Goal: Task Accomplishment & Management: Complete application form

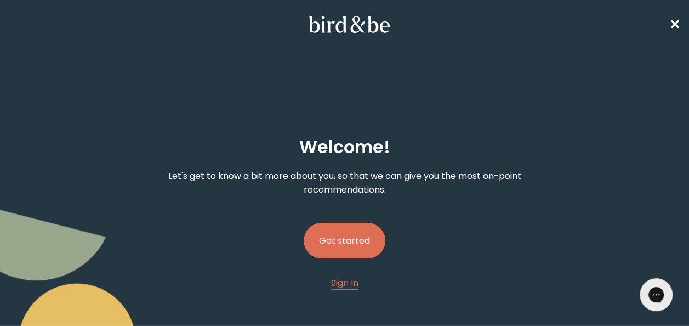
click at [356, 226] on button "Get started" at bounding box center [345, 241] width 82 height 36
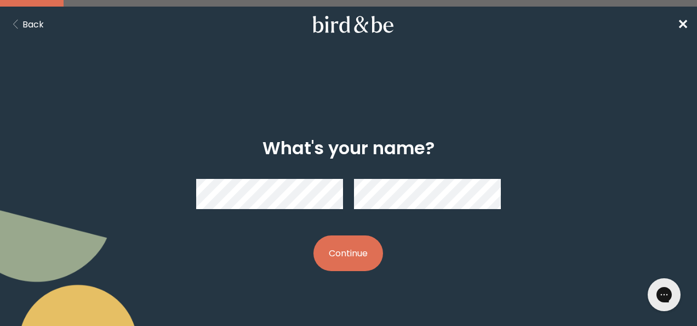
click at [341, 259] on button "Continue" at bounding box center [349, 253] width 70 height 36
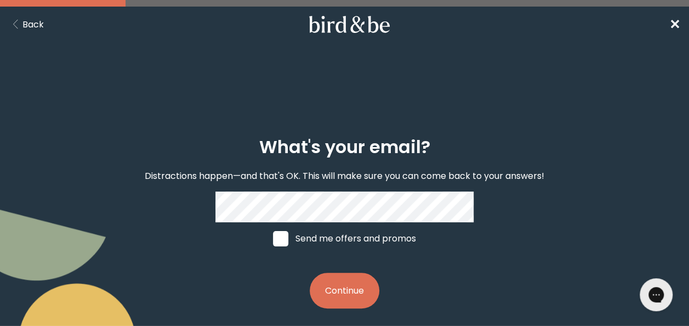
click at [296, 236] on label "Send me offers and promos" at bounding box center [345, 238] width 164 height 33
click at [273, 238] on input "Send me offers and promos" at bounding box center [273, 238] width 1 height 1
checkbox input "true"
click at [354, 284] on button "Continue" at bounding box center [345, 291] width 70 height 36
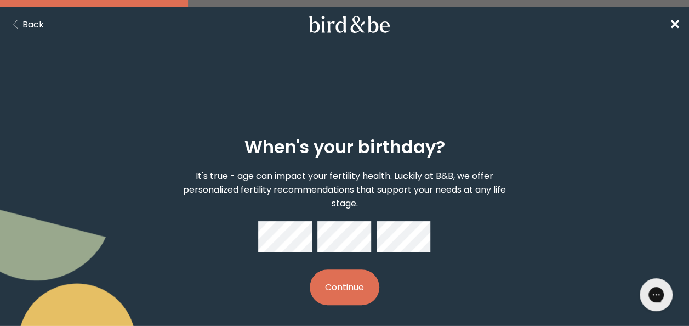
click at [318, 282] on button "Continue" at bounding box center [345, 287] width 70 height 36
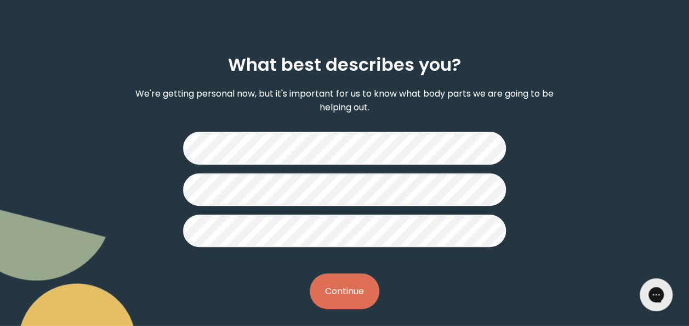
scroll to position [89, 0]
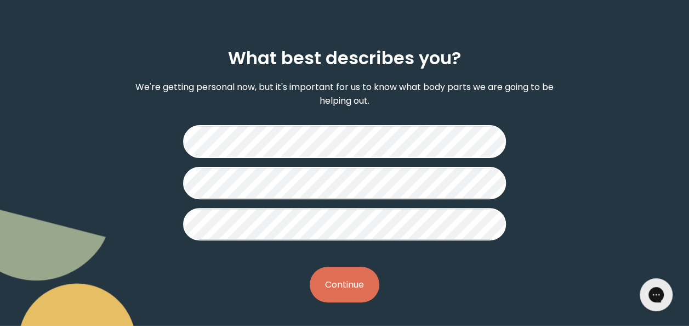
click at [351, 279] on button "Continue" at bounding box center [345, 284] width 70 height 36
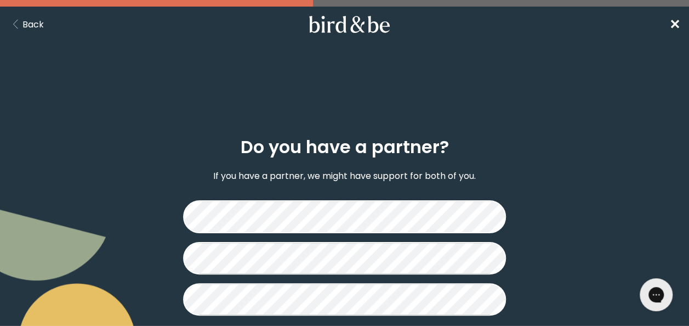
scroll to position [71, 0]
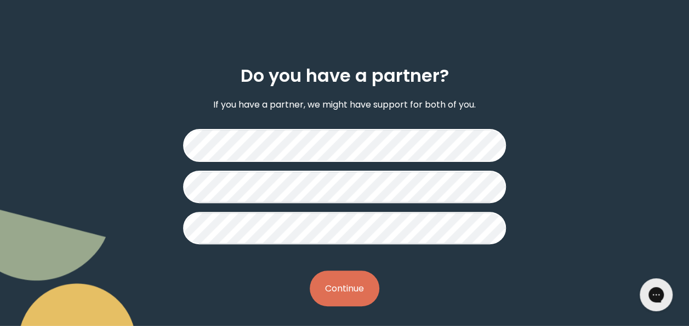
click at [343, 287] on button "Continue" at bounding box center [345, 288] width 70 height 36
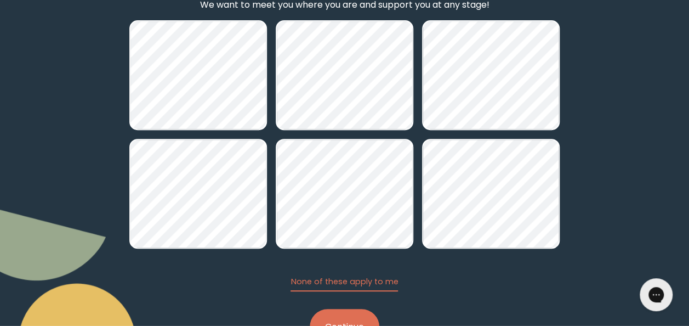
scroll to position [200, 0]
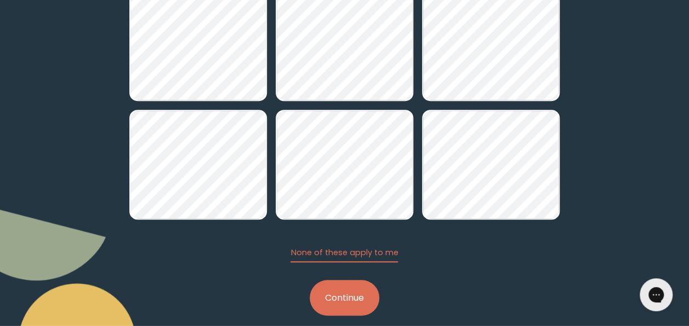
click at [336, 313] on button "Continue" at bounding box center [345, 298] width 70 height 36
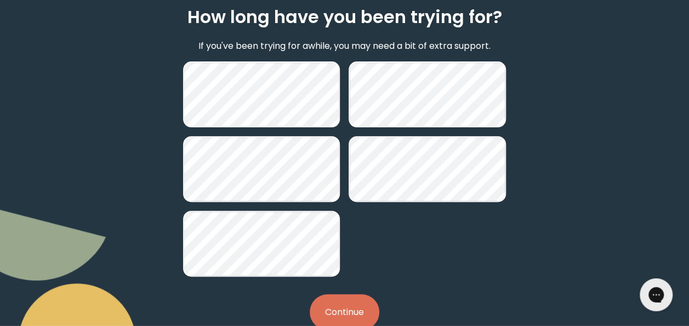
scroll to position [158, 0]
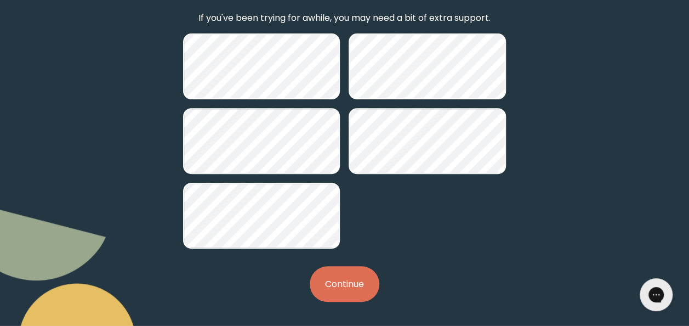
click at [340, 277] on button "Continue" at bounding box center [345, 284] width 70 height 36
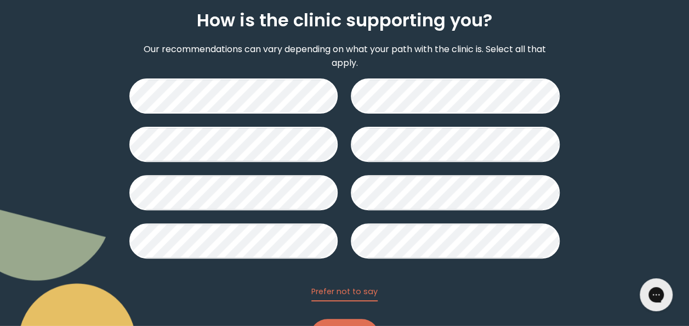
scroll to position [179, 0]
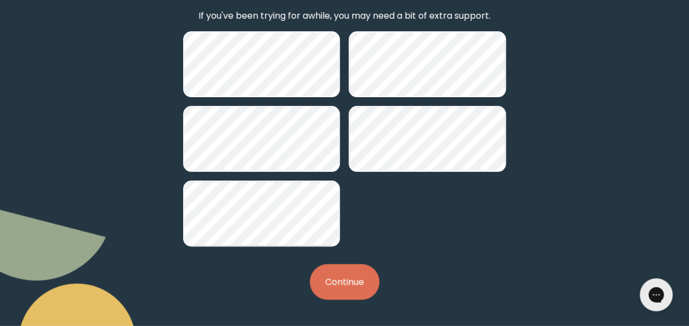
scroll to position [158, 0]
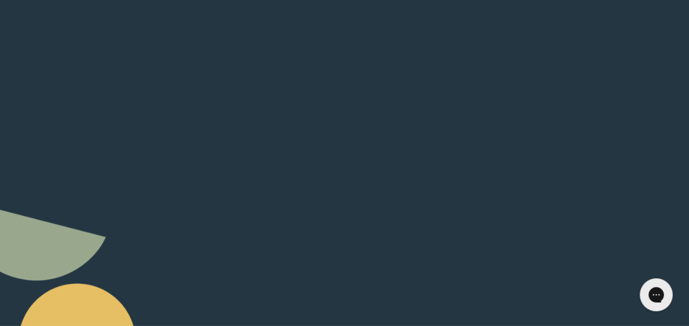
scroll to position [200, 0]
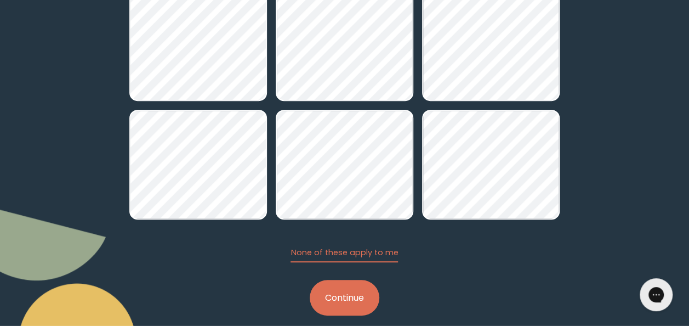
click at [336, 291] on button "Continue" at bounding box center [345, 298] width 70 height 36
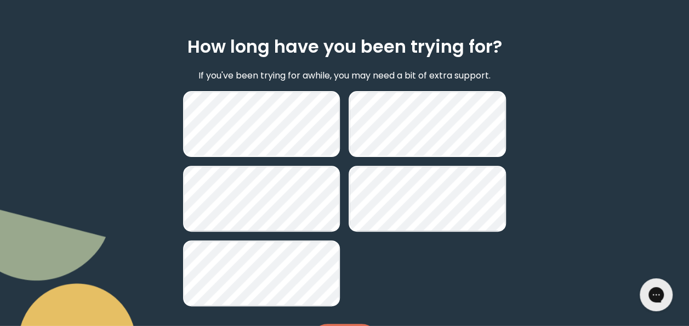
scroll to position [158, 0]
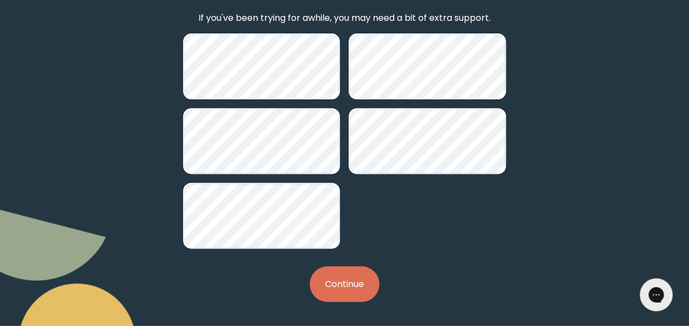
click at [360, 298] on button "Continue" at bounding box center [345, 284] width 70 height 36
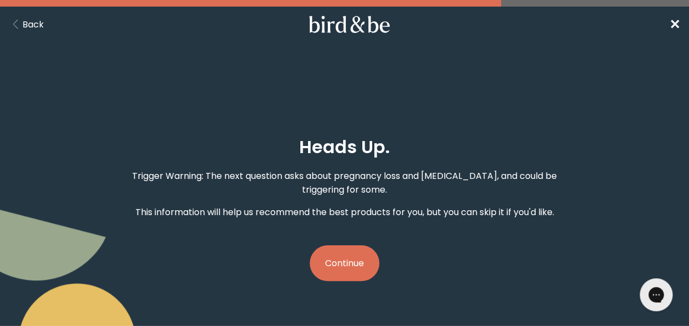
click at [356, 258] on button "Continue" at bounding box center [345, 263] width 70 height 36
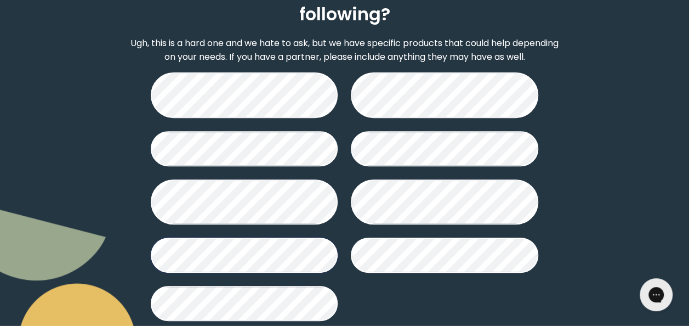
scroll to position [205, 0]
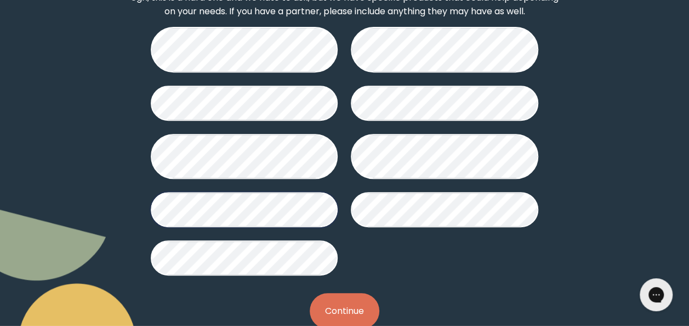
click at [373, 293] on button "Continue" at bounding box center [345, 311] width 70 height 36
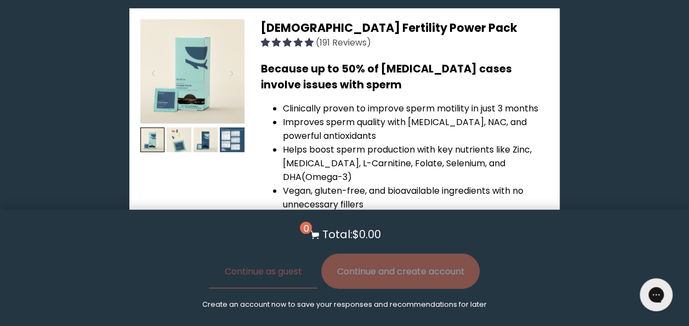
scroll to position [2451, 0]
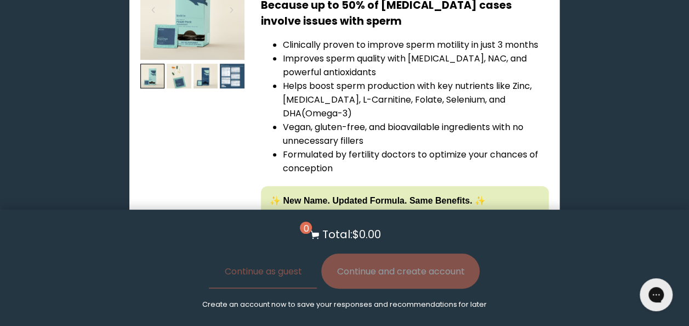
click at [351, 296] on span "Learn More About it" at bounding box center [342, 300] width 69 height 9
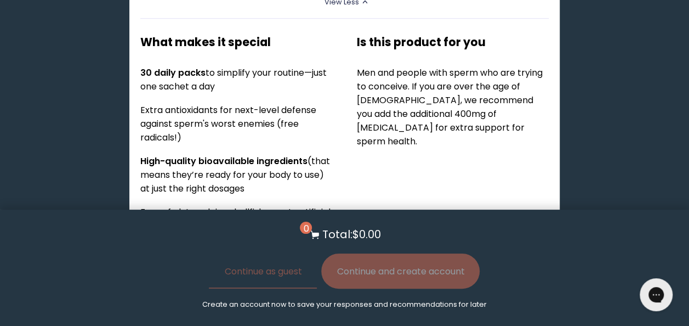
scroll to position [2833, 0]
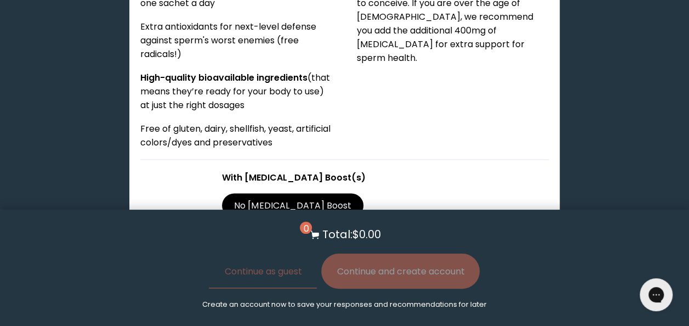
click at [372, 223] on label "With [MEDICAL_DATA] Boost" at bounding box center [297, 235] width 150 height 24
click at [0, 0] on input "With [MEDICAL_DATA] Boost" at bounding box center [0, 0] width 0 height 0
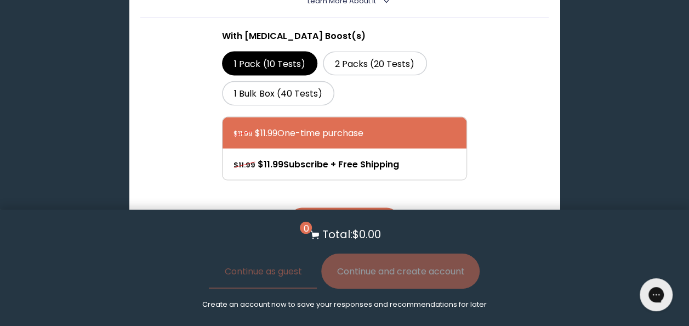
scroll to position [0, 0]
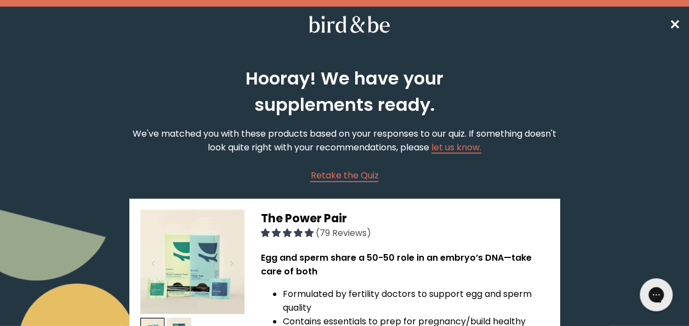
click at [680, 23] on span "✕" at bounding box center [675, 24] width 11 height 18
